Goal: Information Seeking & Learning: Learn about a topic

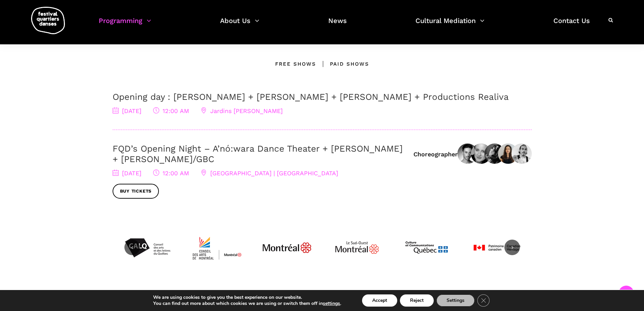
scroll to position [203, 0]
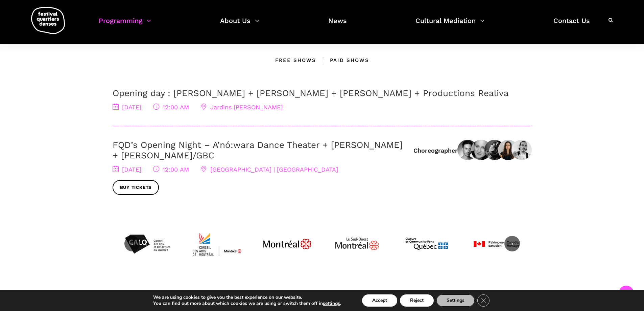
click at [162, 146] on link "FQD’s Opening Night – A’nó:wara Dance Theater + [PERSON_NAME] + [PERSON_NAME]/G…" at bounding box center [258, 150] width 290 height 21
click at [225, 92] on link "Opening day : [PERSON_NAME] + [PERSON_NAME] + [PERSON_NAME] + Productions Reali…" at bounding box center [311, 93] width 396 height 10
click at [165, 142] on link "FQD’s Opening Night – A’nó:wara Dance Theater + [PERSON_NAME] + [PERSON_NAME]/G…" at bounding box center [258, 150] width 290 height 21
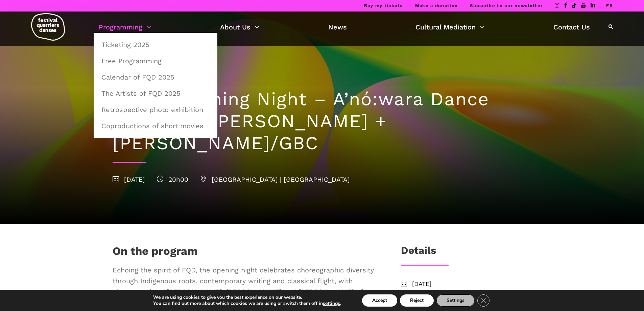
click at [125, 23] on link "Programming" at bounding box center [125, 27] width 52 height 12
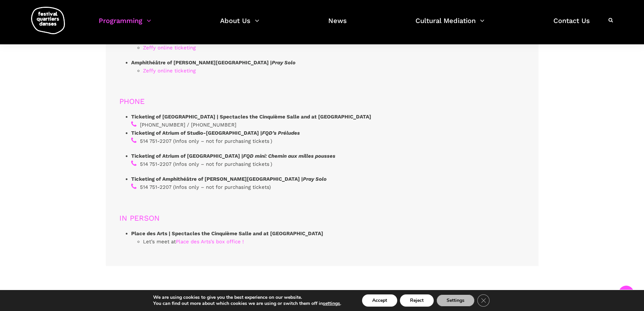
scroll to position [2030, 0]
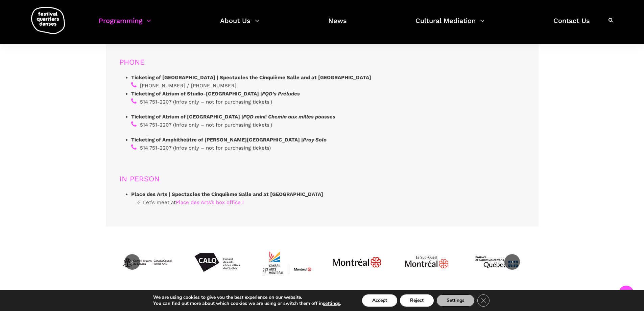
click at [44, 16] on img at bounding box center [48, 20] width 34 height 27
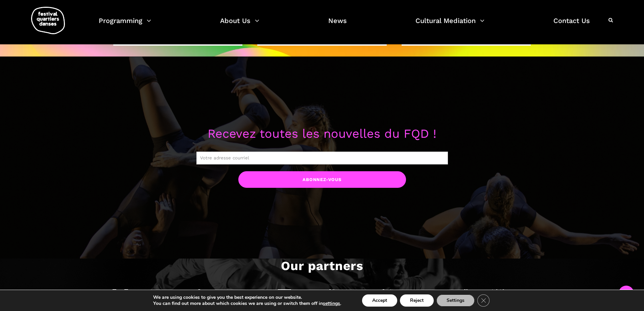
scroll to position [812, 0]
